Goal: Use online tool/utility: Utilize a website feature to perform a specific function

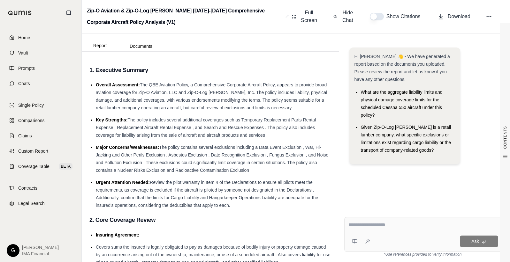
scroll to position [64, 0]
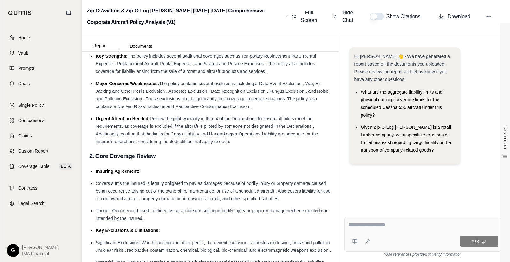
click at [23, 15] on img at bounding box center [20, 13] width 24 height 5
click at [29, 106] on span "Single Policy" at bounding box center [31, 105] width 26 height 6
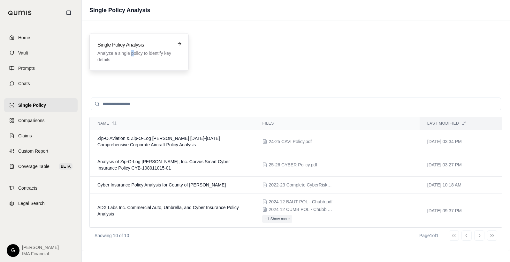
click at [132, 53] on p "Analyze a single policy to identify key details" at bounding box center [134, 56] width 74 height 13
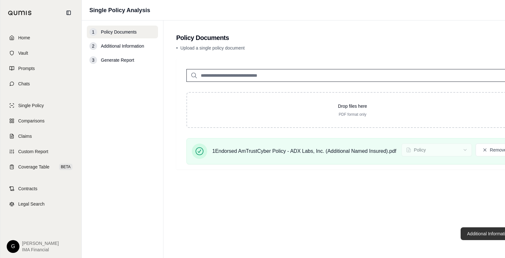
click at [476, 239] on button "Additional Information →" at bounding box center [492, 233] width 63 height 13
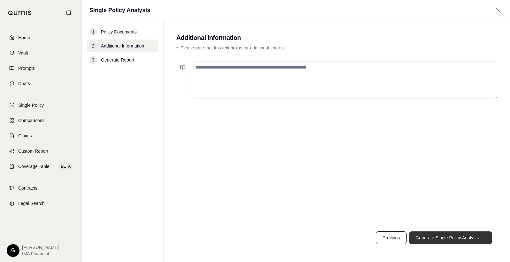
click at [457, 237] on button "Generate Single Policy Analysis →" at bounding box center [450, 238] width 83 height 13
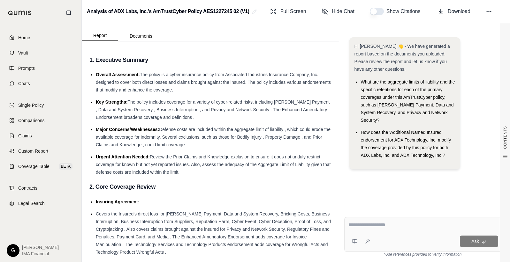
click at [362, 223] on textarea at bounding box center [423, 226] width 150 height 8
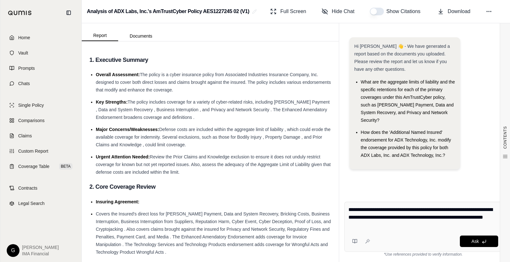
click at [408, 224] on textarea "**********" at bounding box center [423, 217] width 150 height 23
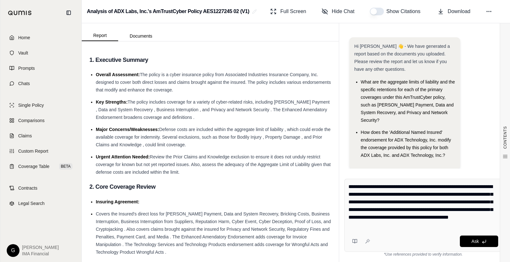
type textarea "**********"
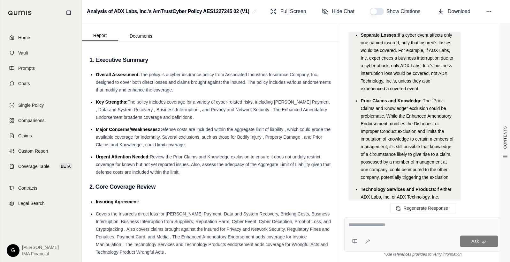
scroll to position [1315, 0]
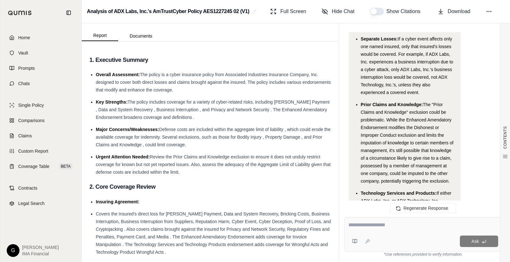
drag, startPoint x: 375, startPoint y: 230, endPoint x: 365, endPoint y: 226, distance: 11.1
click at [375, 230] on div at bounding box center [423, 227] width 150 height 10
click at [364, 227] on textarea at bounding box center [423, 226] width 150 height 8
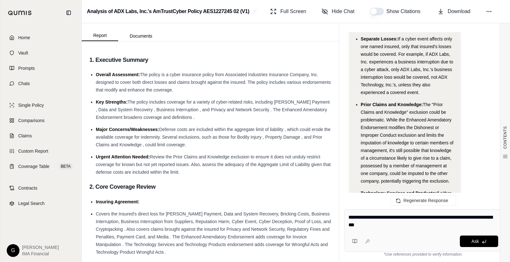
click at [382, 228] on textarea "**********" at bounding box center [423, 221] width 150 height 15
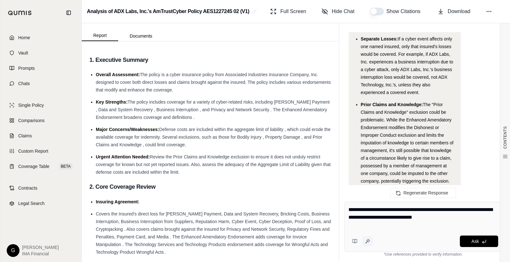
type textarea "**********"
click at [369, 244] on icon at bounding box center [367, 241] width 5 height 5
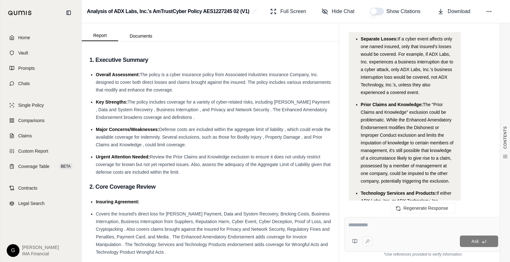
type textarea "**********"
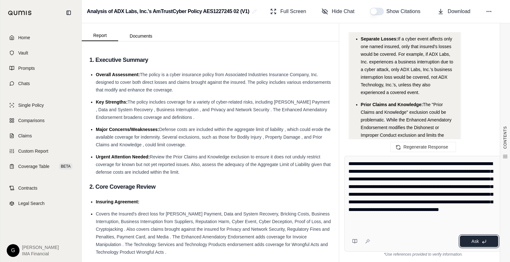
click at [476, 243] on span "Ask" at bounding box center [474, 241] width 7 height 5
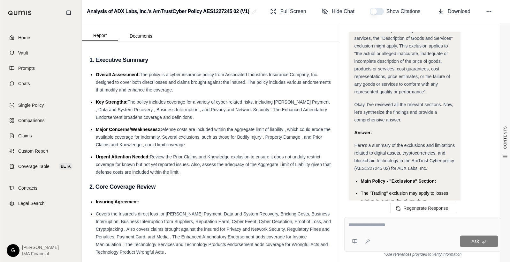
scroll to position [2670, 0]
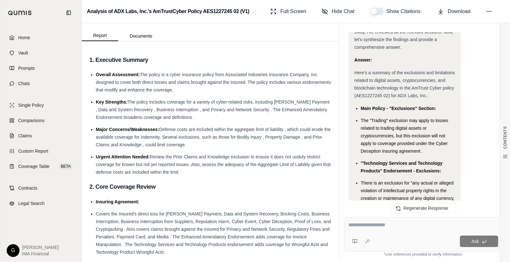
click at [373, 14] on button "button" at bounding box center [377, 12] width 14 height 8
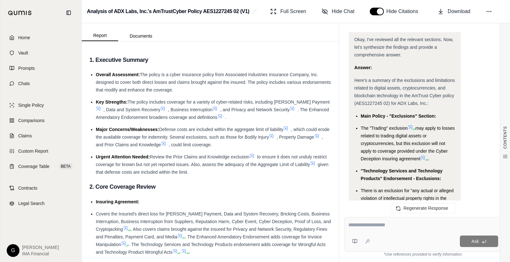
scroll to position [2677, 0]
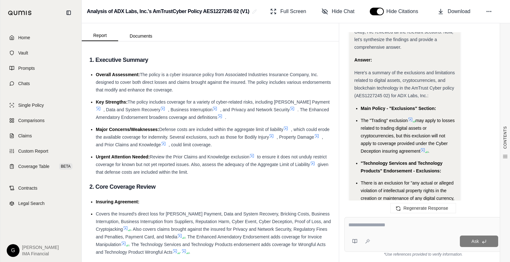
click at [411, 118] on icon at bounding box center [410, 120] width 4 height 4
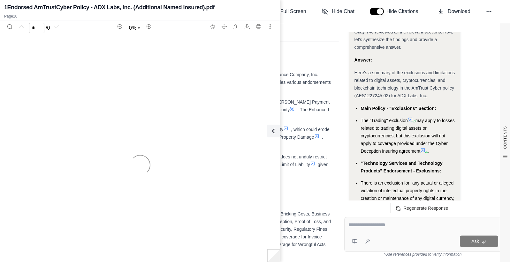
scroll to position [2869, 0]
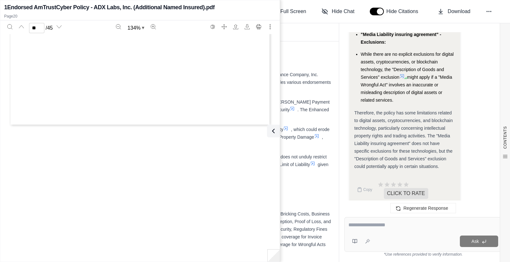
type input "**"
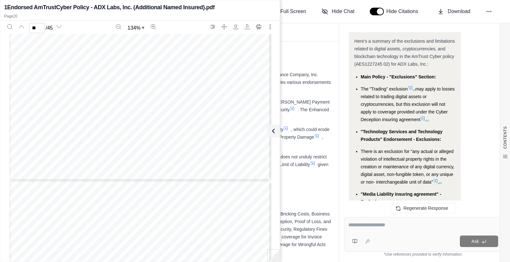
scroll to position [2709, 0]
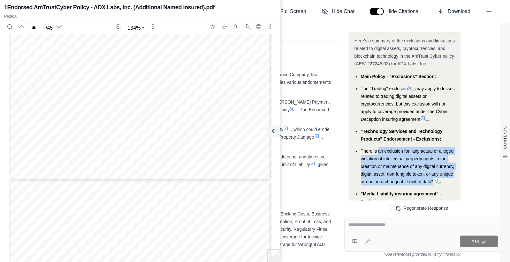
drag, startPoint x: 378, startPoint y: 143, endPoint x: 432, endPoint y: 174, distance: 61.9
click at [432, 174] on span "There is an exclusion for "any actual or alleged violation of intellectual prop…" at bounding box center [408, 167] width 94 height 36
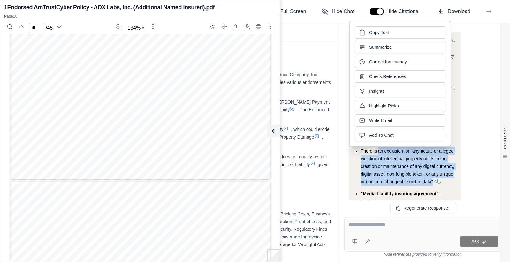
copy span "an exclusion for "any actual or alleged violation of intellectual property righ…"
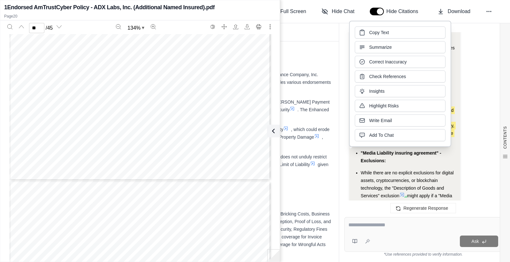
scroll to position [2773, 0]
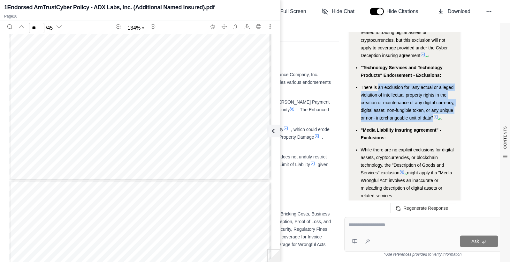
click at [405, 178] on span "might apply if a "Media Wrongful Act" involves an inaccurate or misleading desc…" at bounding box center [406, 184] width 91 height 28
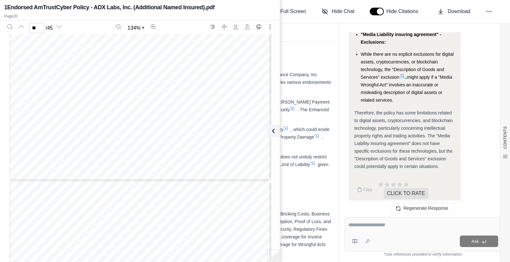
scroll to position [2869, 0]
click at [272, 132] on icon at bounding box center [272, 131] width 2 height 4
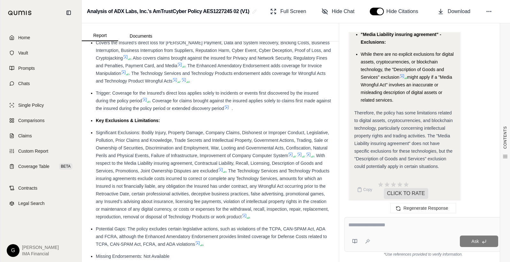
scroll to position [192, 0]
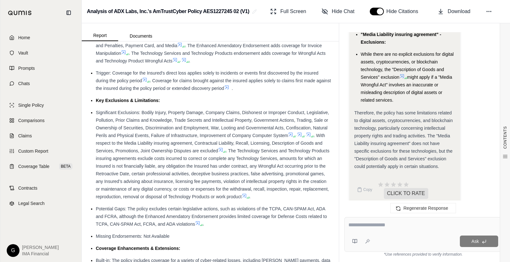
click at [372, 11] on button "button" at bounding box center [377, 12] width 14 height 8
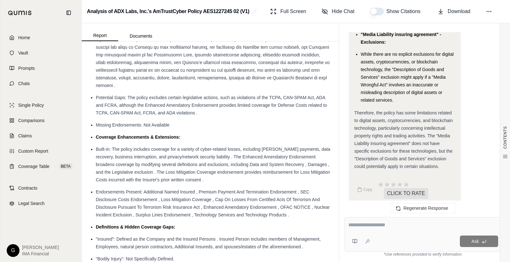
scroll to position [319, 0]
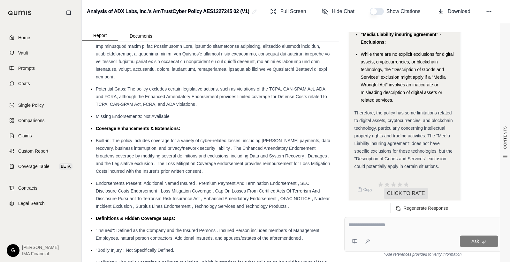
click at [360, 222] on textarea at bounding box center [423, 226] width 150 height 8
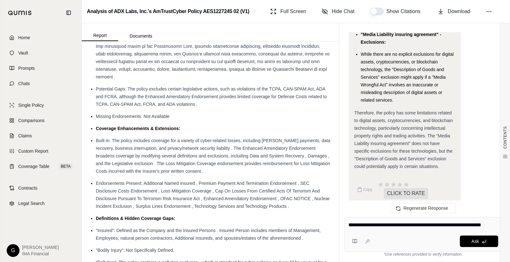
type textarea "**********"
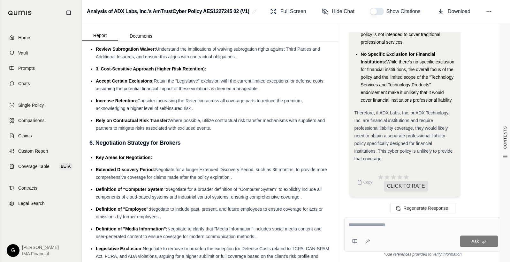
scroll to position [2567, 0]
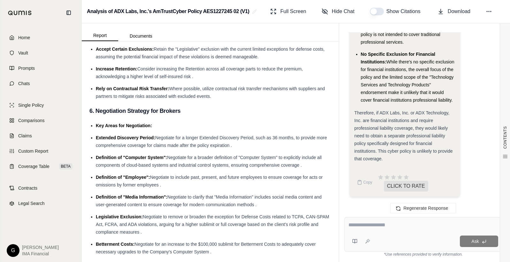
drag, startPoint x: 161, startPoint y: 180, endPoint x: 94, endPoint y: 173, distance: 66.8
click at [94, 173] on ul "Key Areas for Negotiation: Extended Discovery Period: Negotiate for a longer Ex…" at bounding box center [210, 244] width 242 height 245
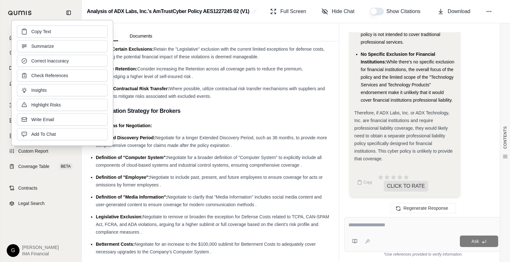
copy li "Definition of "Employee": Negotiate to include past, present, and future employ…"
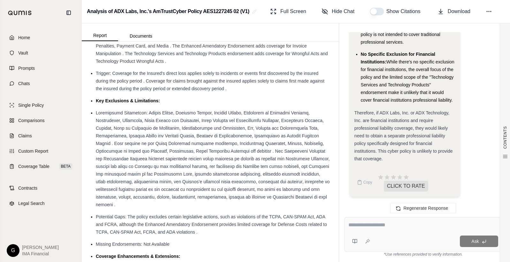
scroll to position [274, 0]
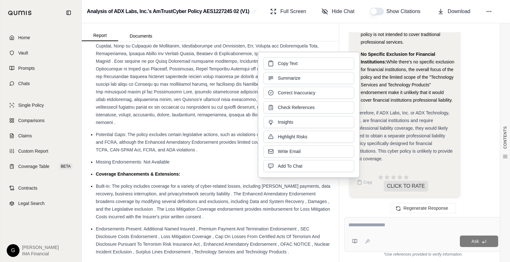
click at [207, 140] on span "Potential Gaps: The policy excludes certain legislative actions, such as violat…" at bounding box center [211, 142] width 231 height 20
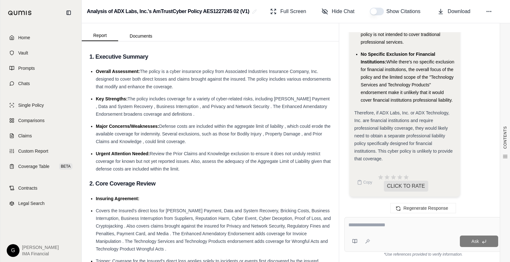
scroll to position [0, 0]
